Goal: Task Accomplishment & Management: Manage account settings

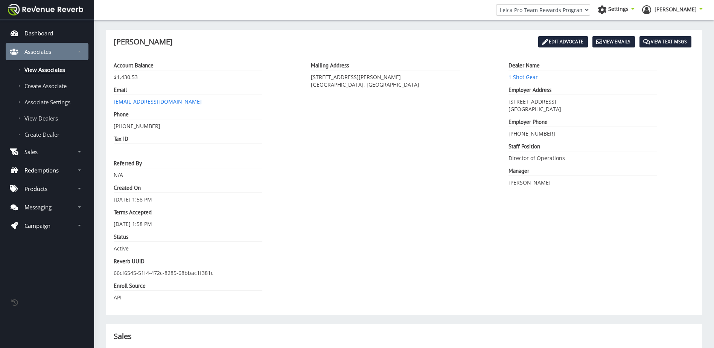
scroll to position [6, 6]
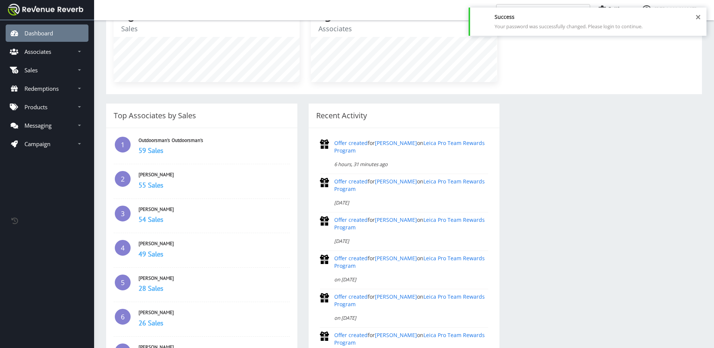
scroll to position [85, 0]
click at [45, 48] on p "Associates" at bounding box center [37, 52] width 27 height 8
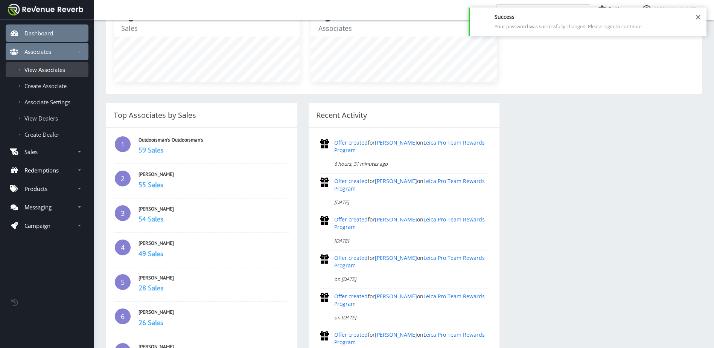
click at [47, 68] on span "View Associates" at bounding box center [44, 70] width 41 height 8
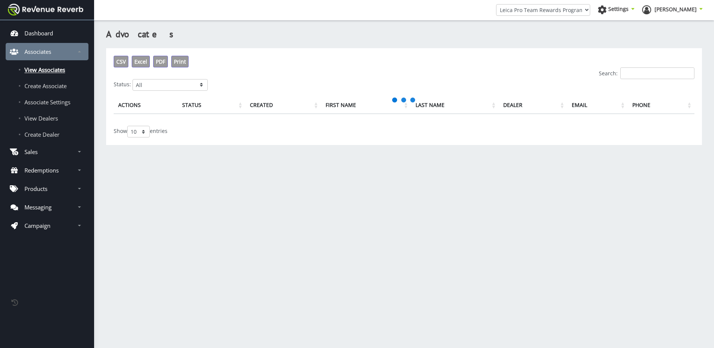
scroll to position [6, 6]
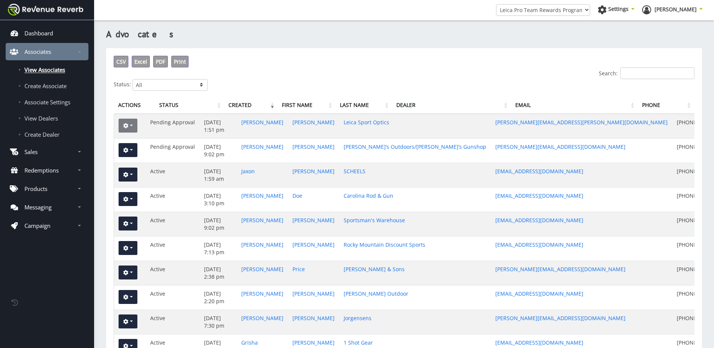
click at [131, 128] on button "button" at bounding box center [128, 126] width 19 height 14
click at [131, 127] on button "button" at bounding box center [128, 126] width 19 height 14
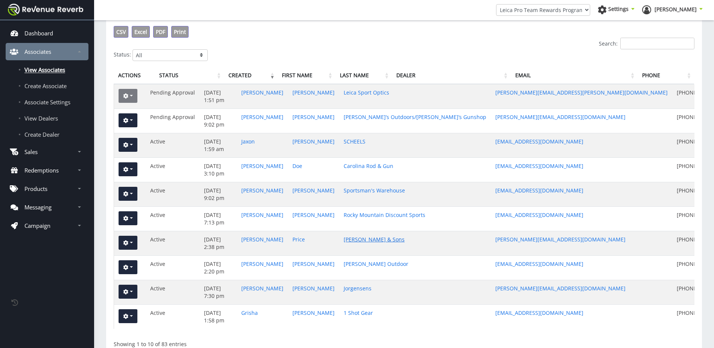
scroll to position [0, 0]
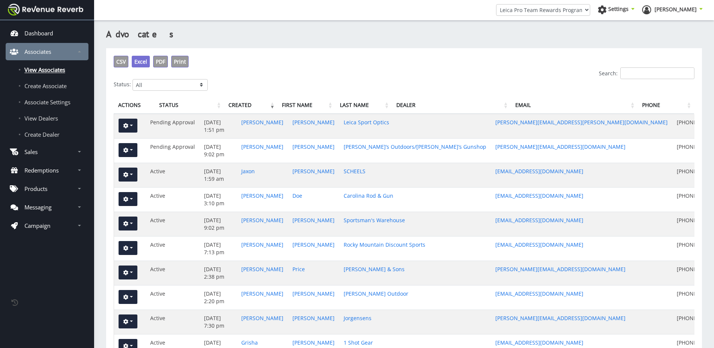
click at [139, 62] on span "Excel" at bounding box center [140, 61] width 13 height 7
click at [508, 40] on h3 "Advocates" at bounding box center [404, 34] width 596 height 13
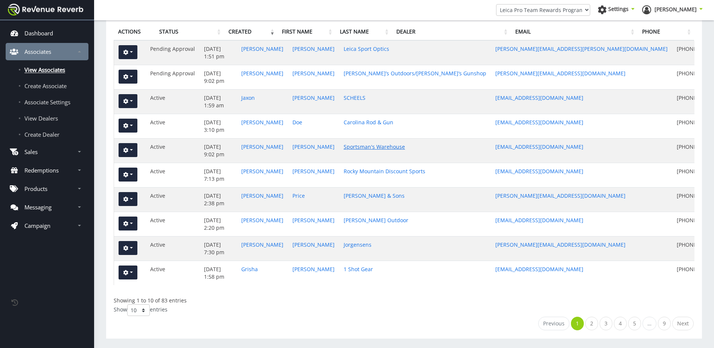
scroll to position [82, 0]
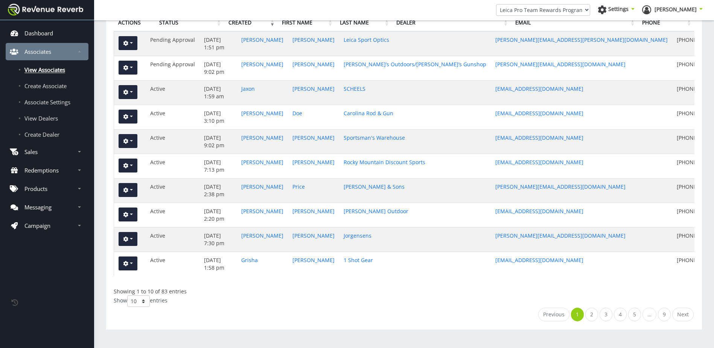
click at [144, 302] on select "10 25 50 100" at bounding box center [138, 301] width 23 height 12
select select "100"
click at [128, 295] on select "10 25 50 100" at bounding box center [138, 301] width 23 height 12
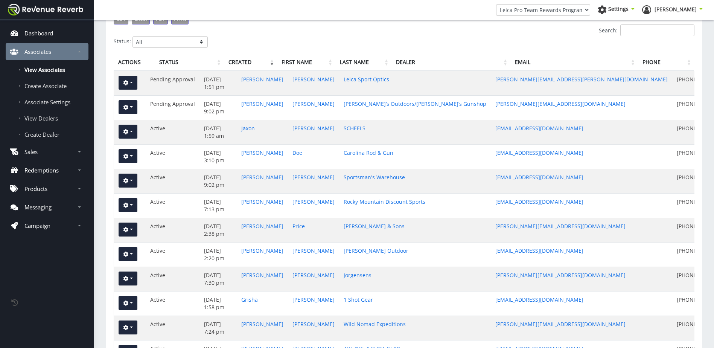
scroll to position [0, 0]
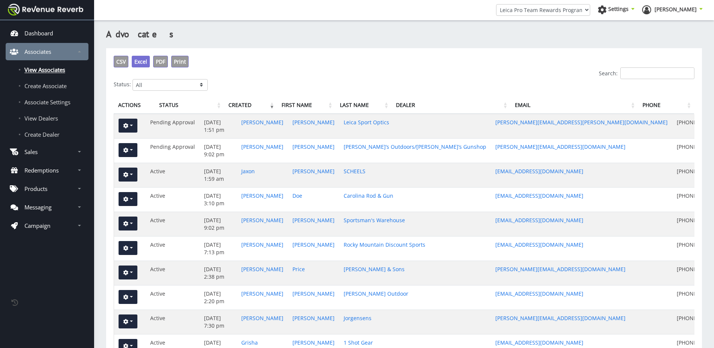
click at [142, 63] on span "Excel" at bounding box center [140, 61] width 13 height 7
click at [121, 61] on span "CSV" at bounding box center [120, 61] width 9 height 7
click at [163, 60] on span "PDF" at bounding box center [160, 61] width 9 height 7
click at [49, 118] on span "View Dealers" at bounding box center [41, 118] width 34 height 8
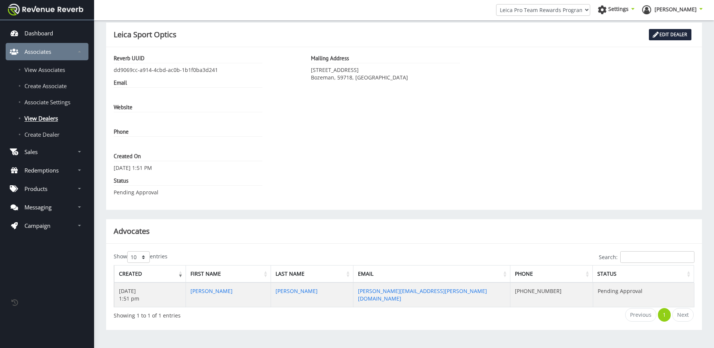
scroll to position [8, 0]
click at [686, 316] on li "Next" at bounding box center [683, 315] width 23 height 14
click at [684, 317] on li "Next" at bounding box center [683, 315] width 23 height 14
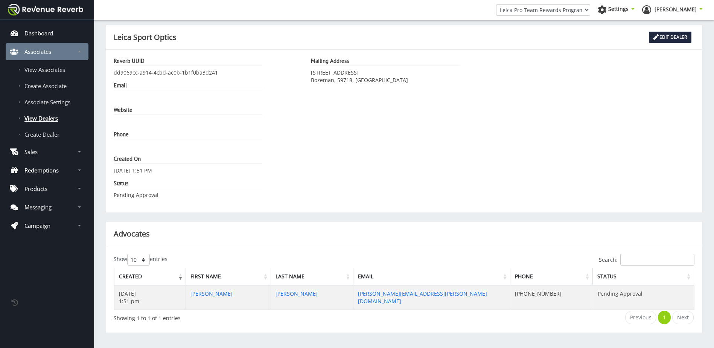
scroll to position [0, 0]
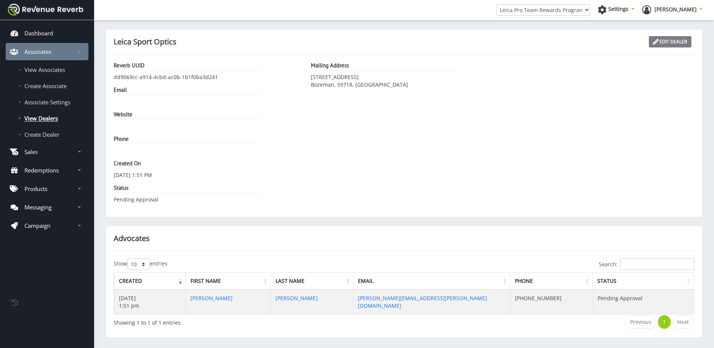
click at [661, 41] on link "Edit Dealer" at bounding box center [670, 41] width 43 height 11
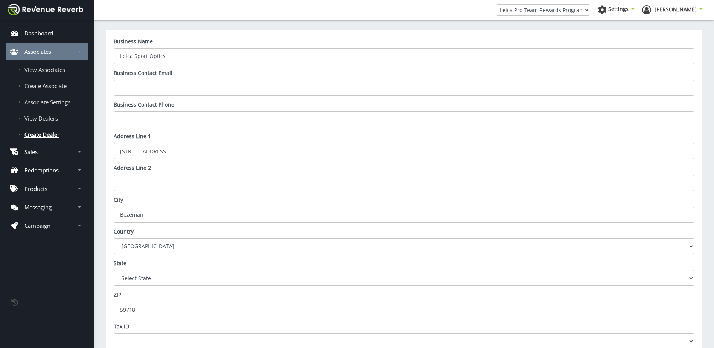
scroll to position [113, 0]
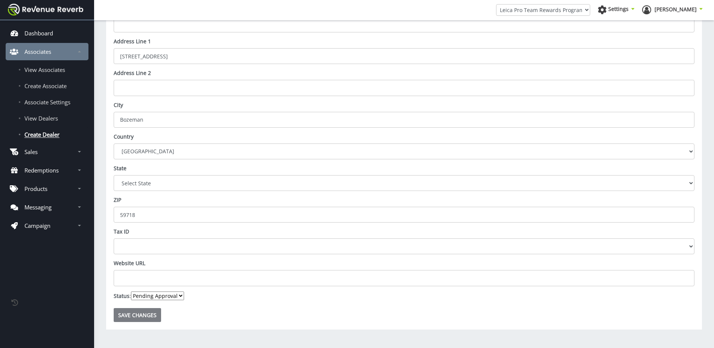
click at [138, 311] on input "Save Changes" at bounding box center [137, 315] width 47 height 14
type input "Saving..."
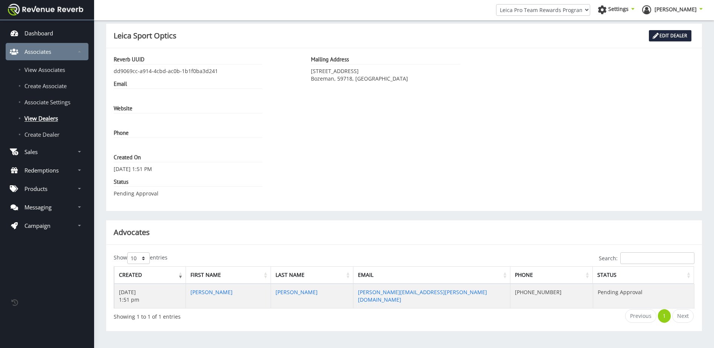
scroll to position [8, 0]
click at [145, 198] on div "Reverb UUID dd9069cc-a914-4cbd-ac0b-1b1f0ba3d241 Email Website Phone" at bounding box center [206, 128] width 197 height 148
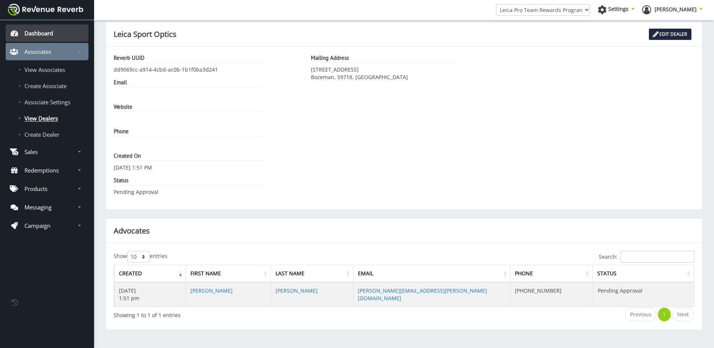
click at [44, 30] on p "Dashboard" at bounding box center [38, 33] width 29 height 8
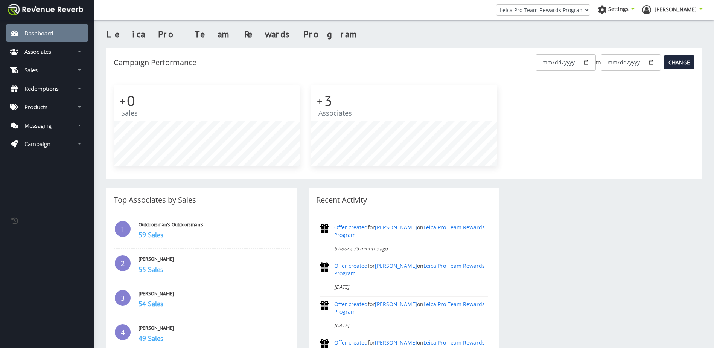
scroll to position [6, 6]
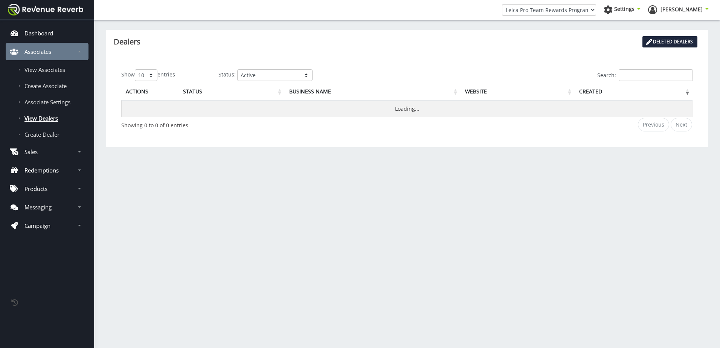
scroll to position [6, 6]
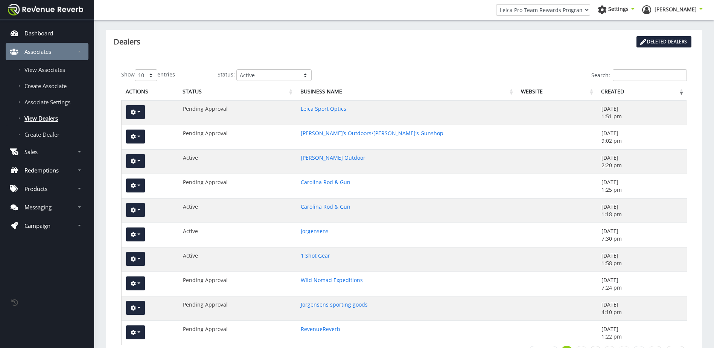
click at [153, 78] on select "10 25 50 100" at bounding box center [146, 75] width 23 height 12
select select "100"
click at [136, 69] on select "10 25 50 100" at bounding box center [146, 75] width 23 height 12
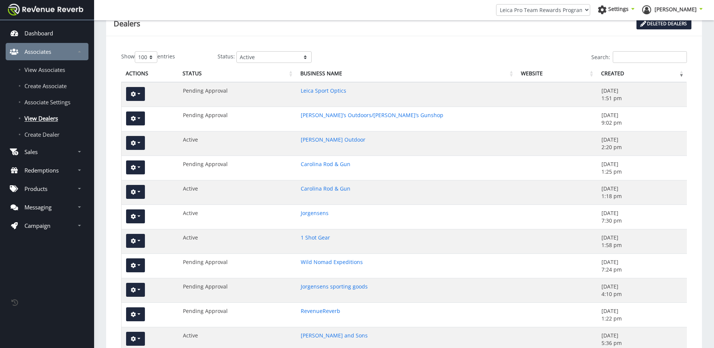
scroll to position [0, 0]
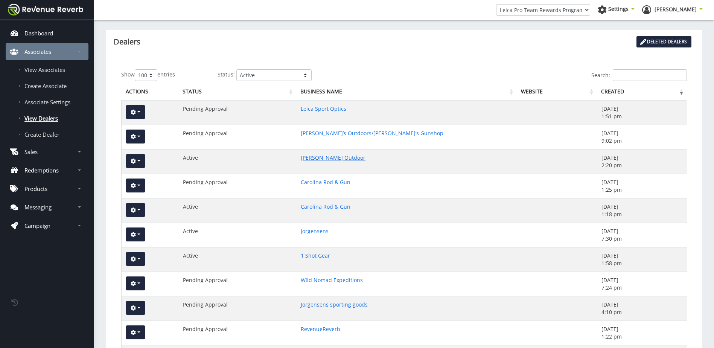
click at [327, 158] on link "McCoy Outdoor" at bounding box center [333, 157] width 65 height 7
click at [305, 77] on select "Active Pending Approval Deactivated" at bounding box center [273, 75] width 75 height 12
click at [236, 69] on select "Active Pending Approval Deactivated" at bounding box center [273, 75] width 75 height 12
click at [151, 77] on select "10 25 50 100" at bounding box center [146, 75] width 23 height 12
click at [136, 69] on select "10 25 50 100" at bounding box center [146, 75] width 23 height 12
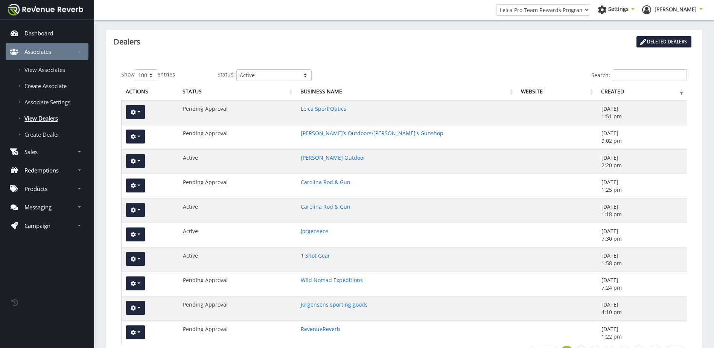
click at [153, 77] on select "10 25 50 100" at bounding box center [146, 75] width 23 height 12
click at [136, 69] on select "10 25 50 100" at bounding box center [146, 75] width 23 height 12
click at [152, 76] on select "10 25 50 100" at bounding box center [146, 75] width 23 height 12
select select "100"
click at [136, 69] on select "10 25 50 100" at bounding box center [146, 75] width 23 height 12
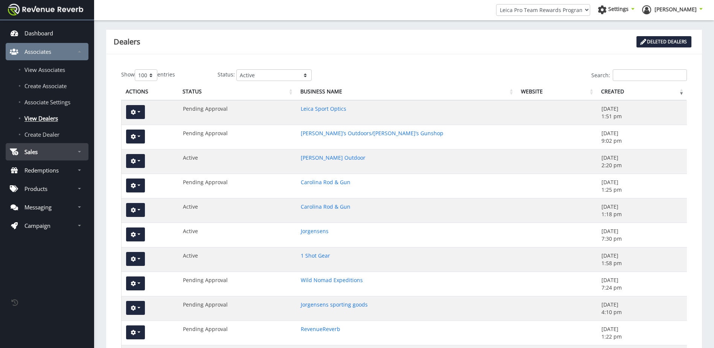
click at [46, 153] on link "Sales" at bounding box center [47, 151] width 83 height 17
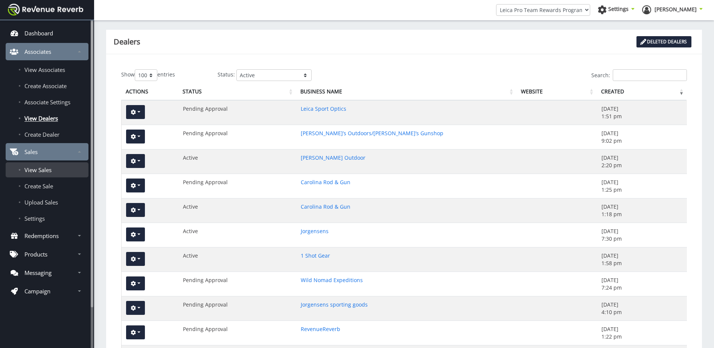
click at [42, 170] on span "View Sales" at bounding box center [37, 170] width 27 height 8
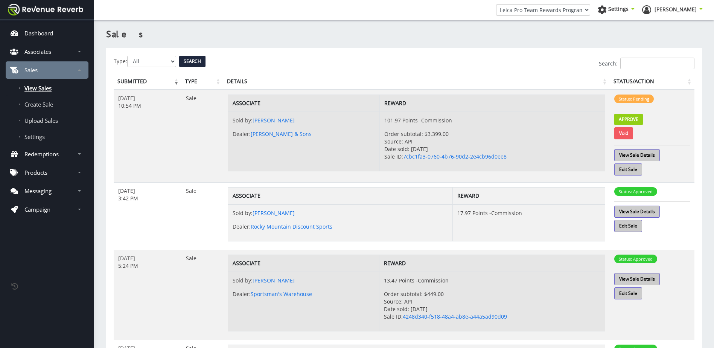
scroll to position [6, 6]
click at [49, 104] on span "Create Sale" at bounding box center [38, 105] width 29 height 8
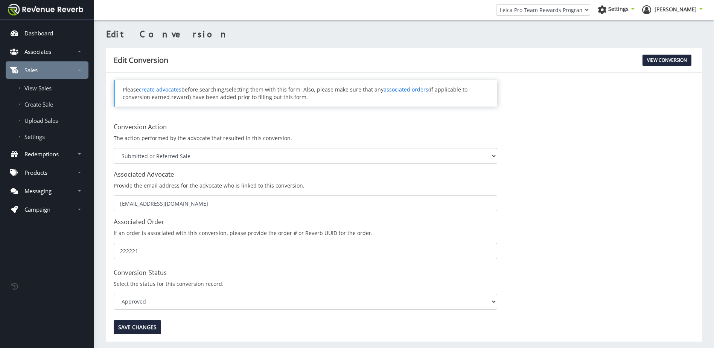
scroll to position [6, 6]
click at [45, 153] on p "Redemptions" at bounding box center [41, 154] width 34 height 8
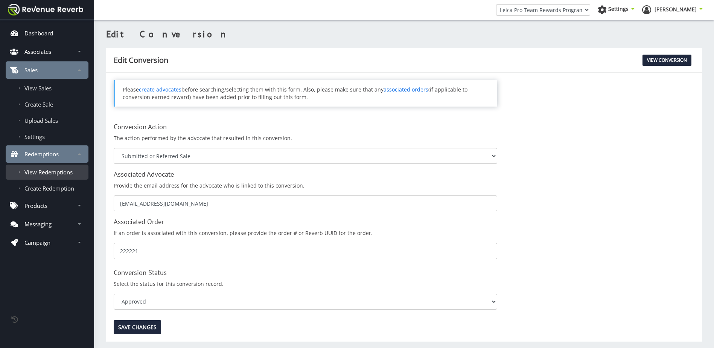
click at [51, 171] on span "View Redemptions" at bounding box center [48, 172] width 48 height 8
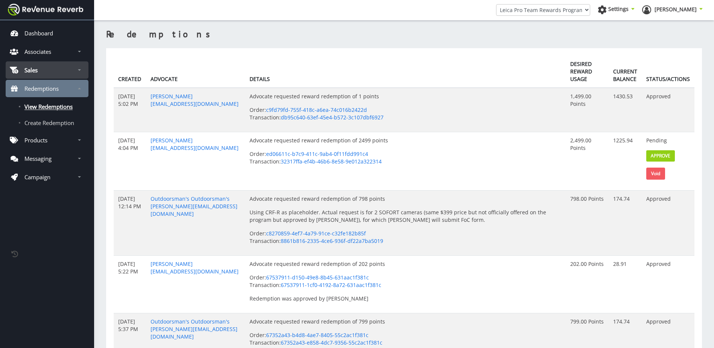
click at [37, 71] on p "Sales" at bounding box center [30, 70] width 13 height 8
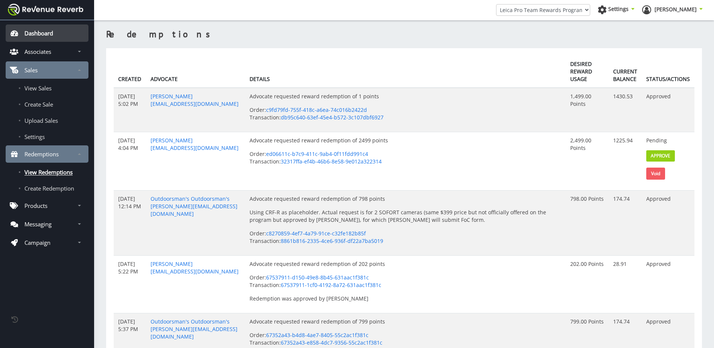
click at [41, 31] on p "Dashboard" at bounding box center [38, 33] width 29 height 8
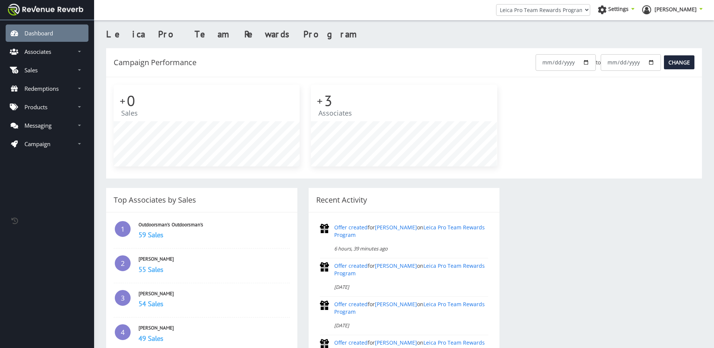
scroll to position [6, 6]
click at [590, 11] on select "Leica Pro Team Rewards Program Leica Referral Ambassador Program" at bounding box center [543, 10] width 94 height 12
select select "62991541-f0c8-4e9c-b064-59fdac1f35bc"
click at [525, 4] on select "Leica Pro Team Rewards Program Leica Referral Ambassador Program" at bounding box center [543, 10] width 94 height 12
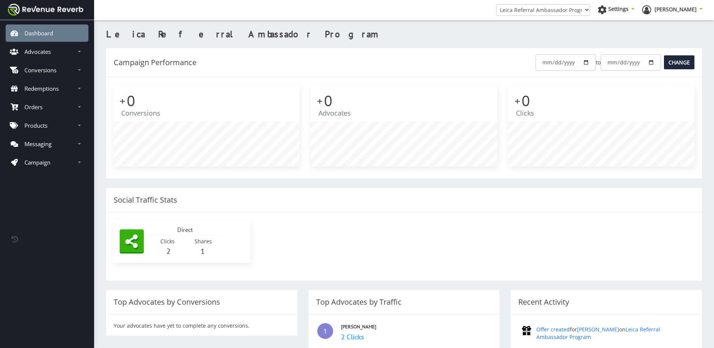
scroll to position [6, 6]
click at [40, 51] on p "Advocates" at bounding box center [37, 52] width 26 height 8
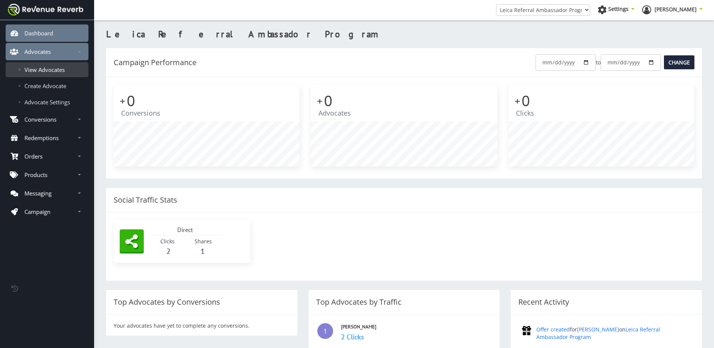
click at [38, 69] on span "View Advocates" at bounding box center [44, 70] width 40 height 8
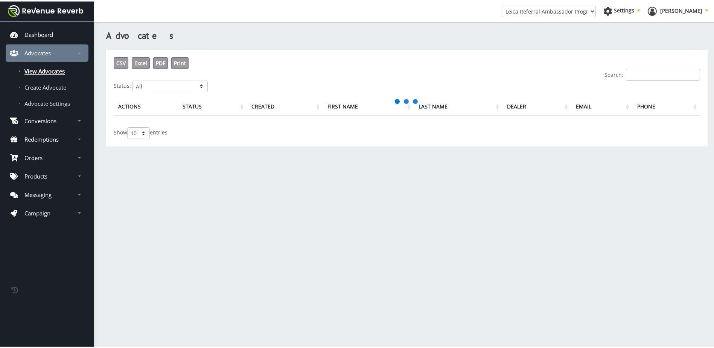
scroll to position [6, 6]
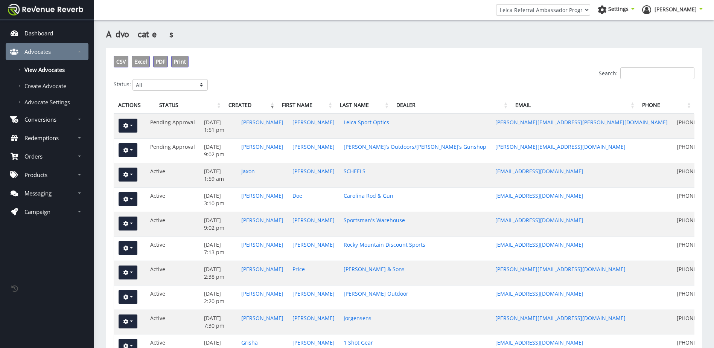
click at [635, 12] on span at bounding box center [633, 9] width 3 height 8
click at [682, 29] on h3 "Advocates" at bounding box center [404, 34] width 596 height 13
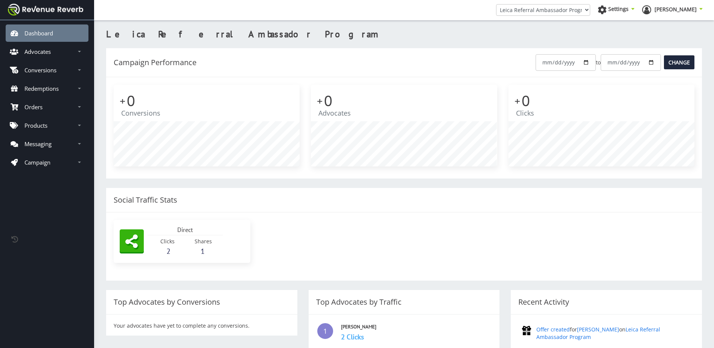
scroll to position [6, 6]
